Goal: Information Seeking & Learning: Learn about a topic

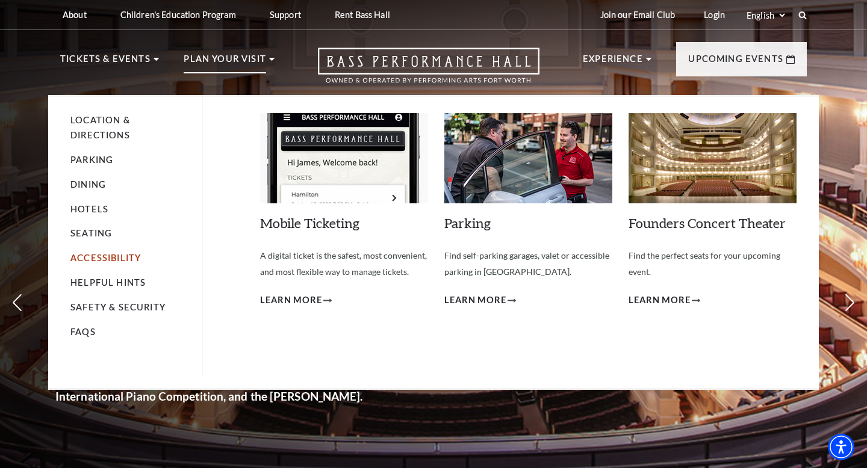
click at [96, 255] on link "Accessibility" at bounding box center [105, 258] width 70 height 10
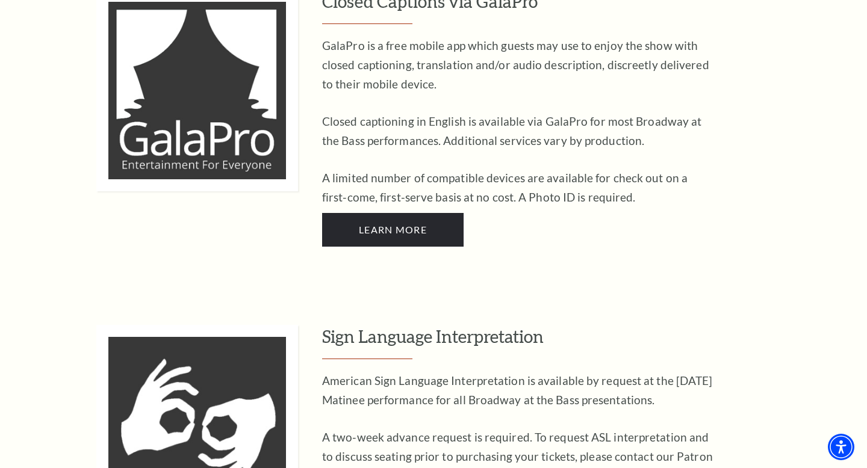
scroll to position [2658, 0]
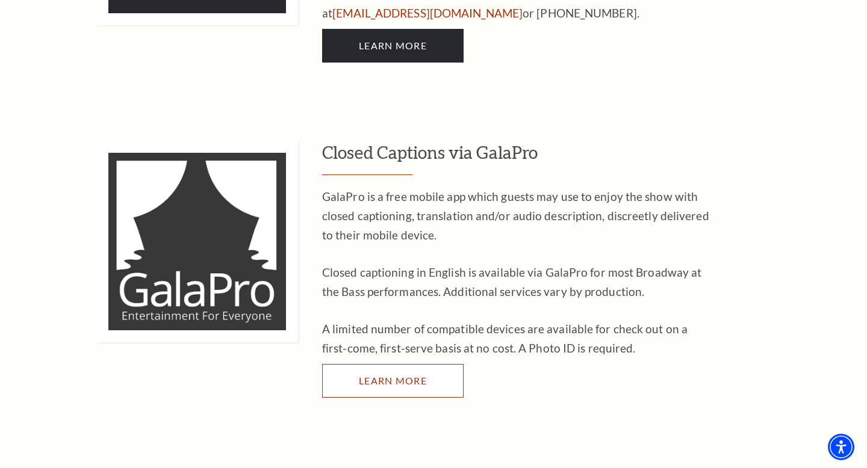
click at [406, 375] on span "Learn More" at bounding box center [393, 380] width 68 height 11
